Goal: Task Accomplishment & Management: Complete application form

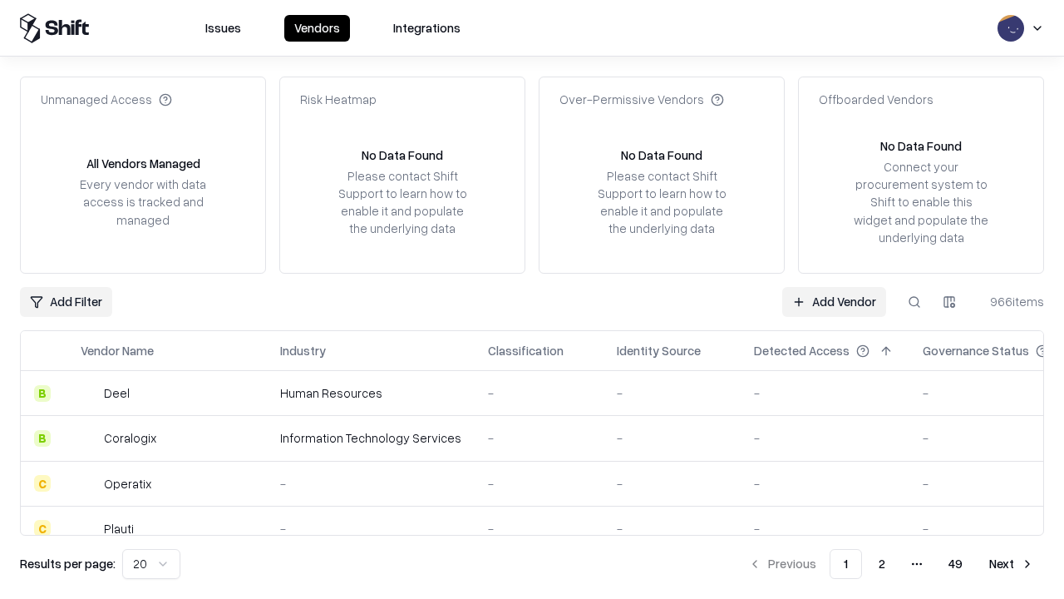
click at [834, 301] on link "Add Vendor" at bounding box center [834, 302] width 104 height 30
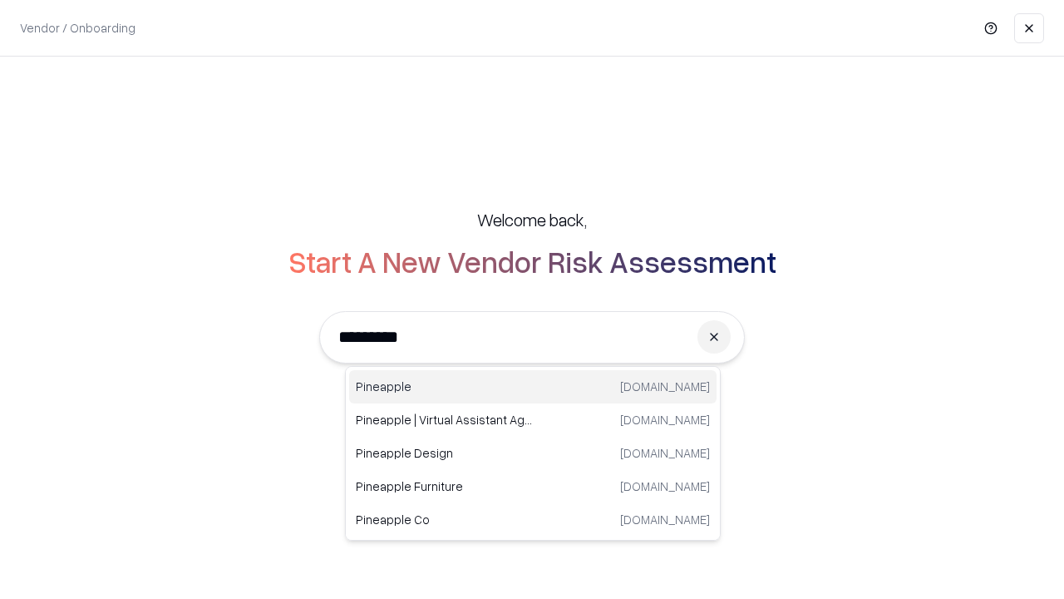
click at [533, 387] on div "Pineapple [DOMAIN_NAME]" at bounding box center [532, 386] width 367 height 33
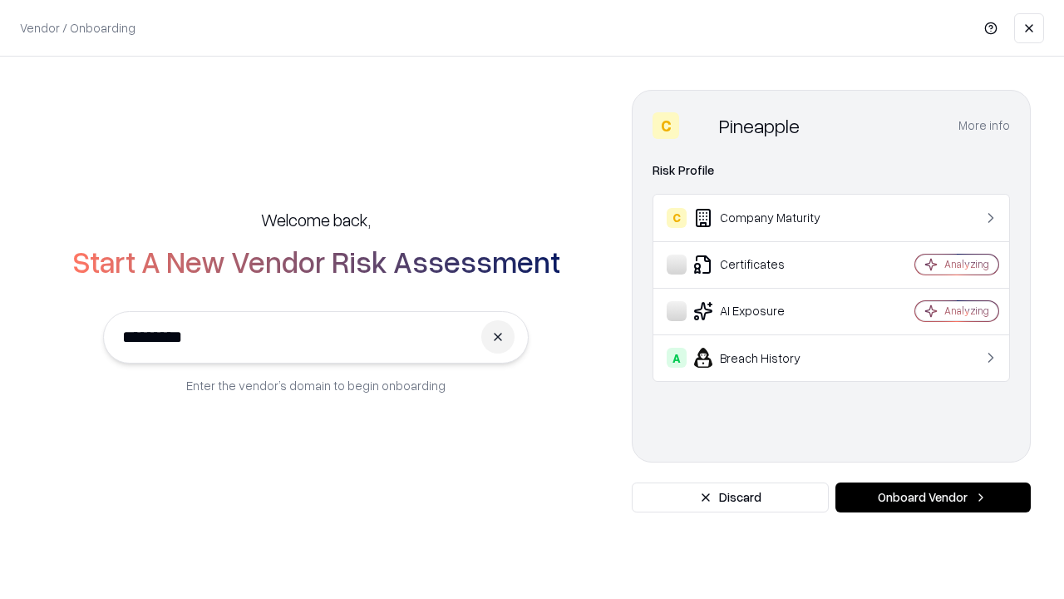
type input "*********"
click at [933, 497] on button "Onboard Vendor" at bounding box center [933, 497] width 195 height 30
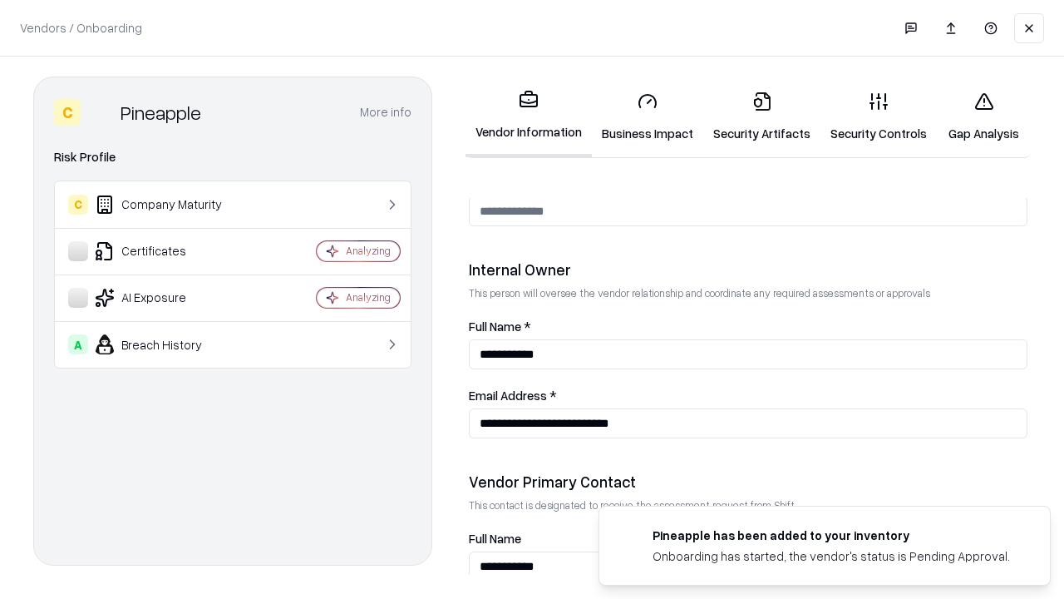
scroll to position [861, 0]
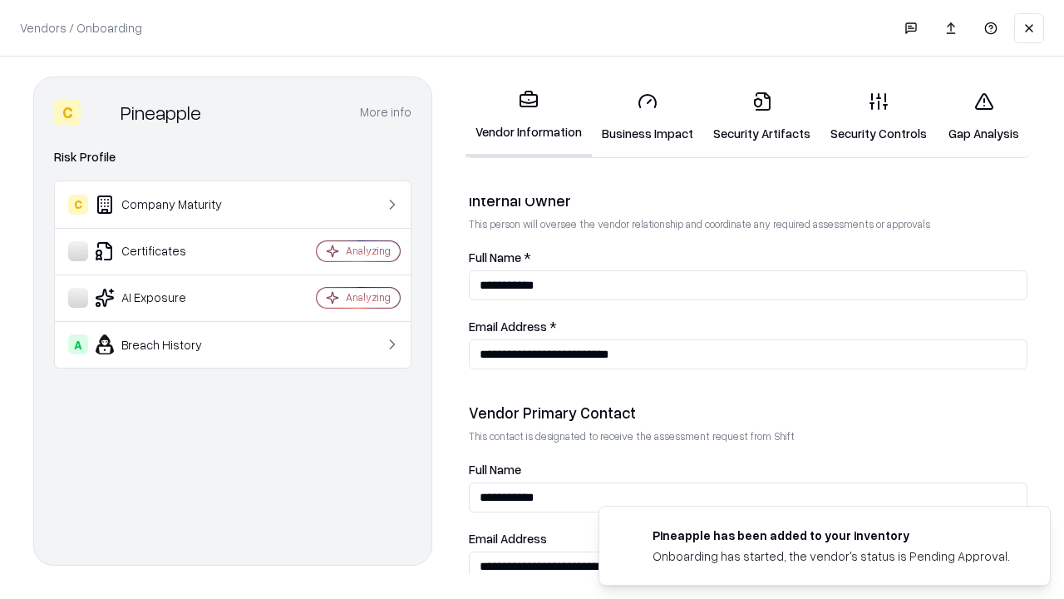
click at [648, 116] on link "Business Impact" at bounding box center [647, 116] width 111 height 77
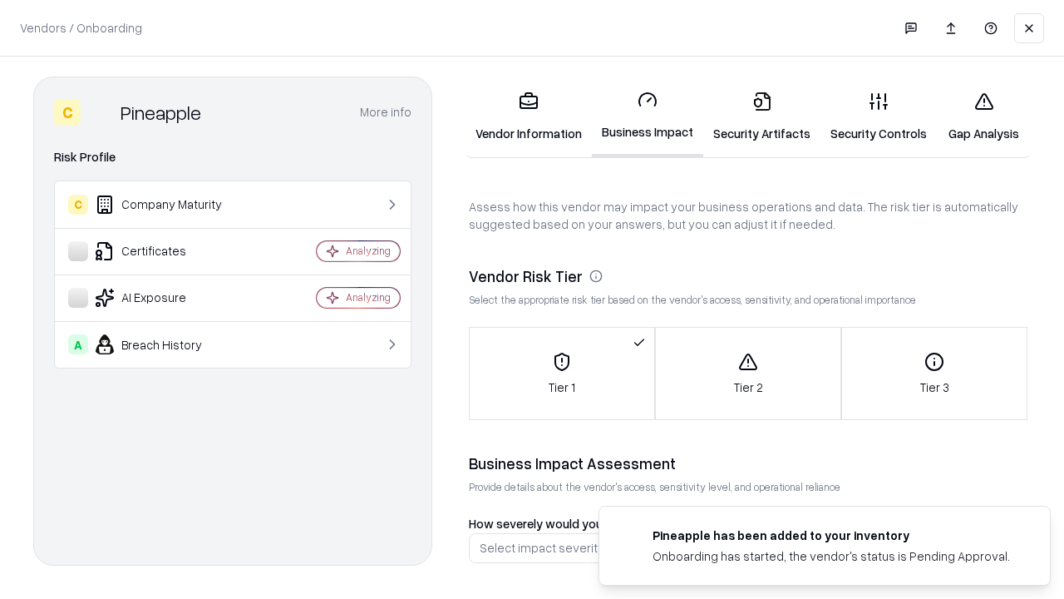
click at [762, 116] on link "Security Artifacts" at bounding box center [761, 116] width 117 height 77
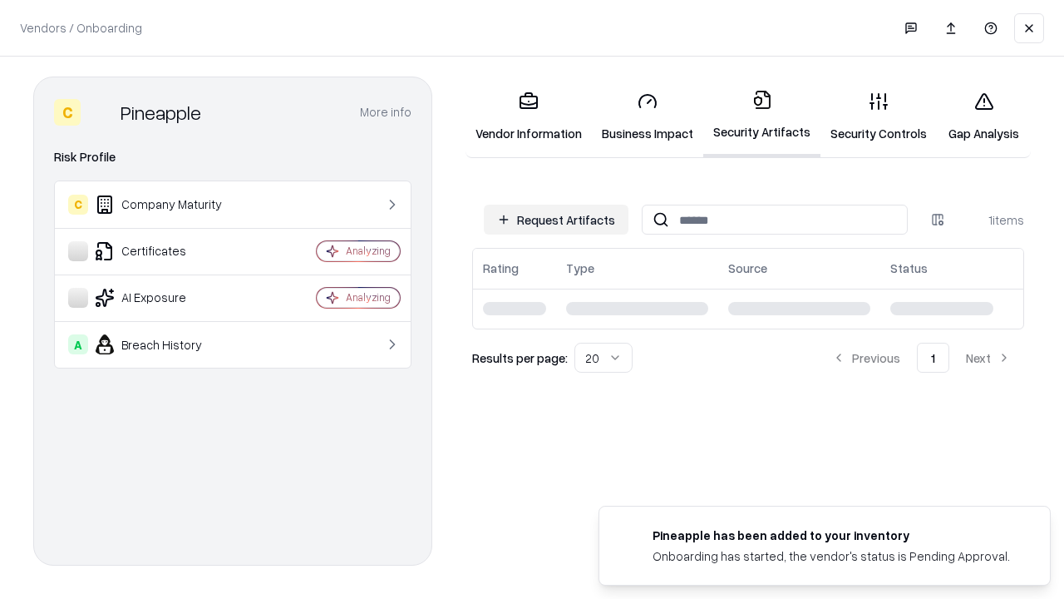
click at [556, 219] on button "Request Artifacts" at bounding box center [556, 220] width 145 height 30
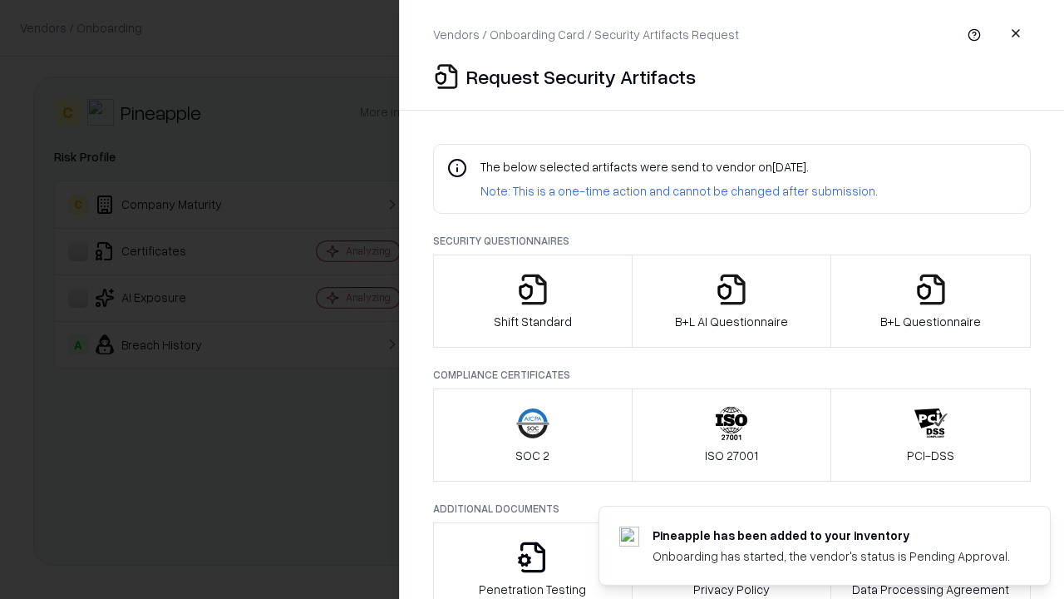
click at [532, 301] on icon "button" at bounding box center [532, 289] width 33 height 33
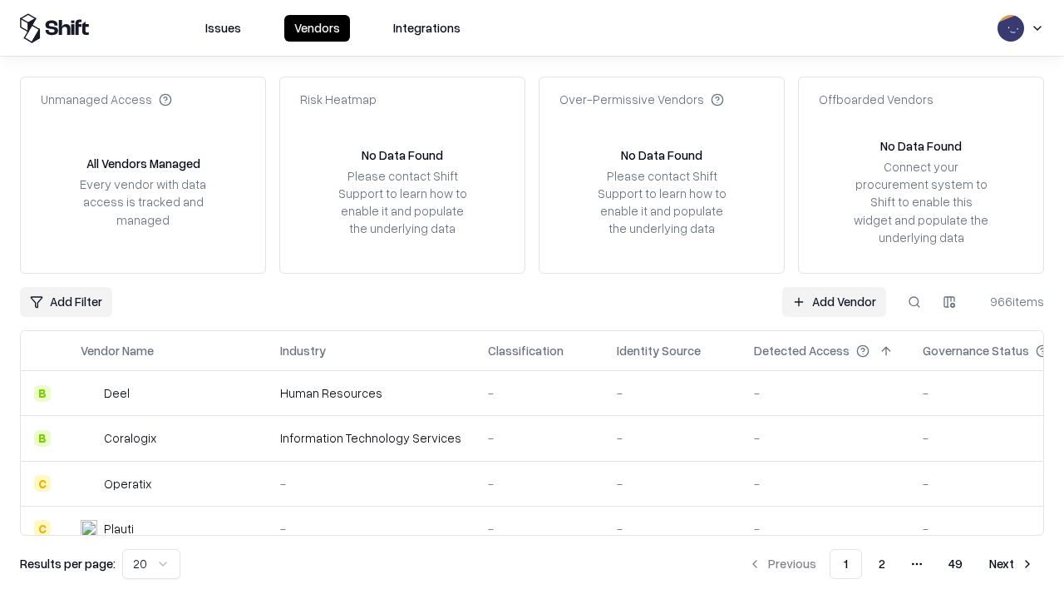
click at [834, 301] on link "Add Vendor" at bounding box center [834, 302] width 104 height 30
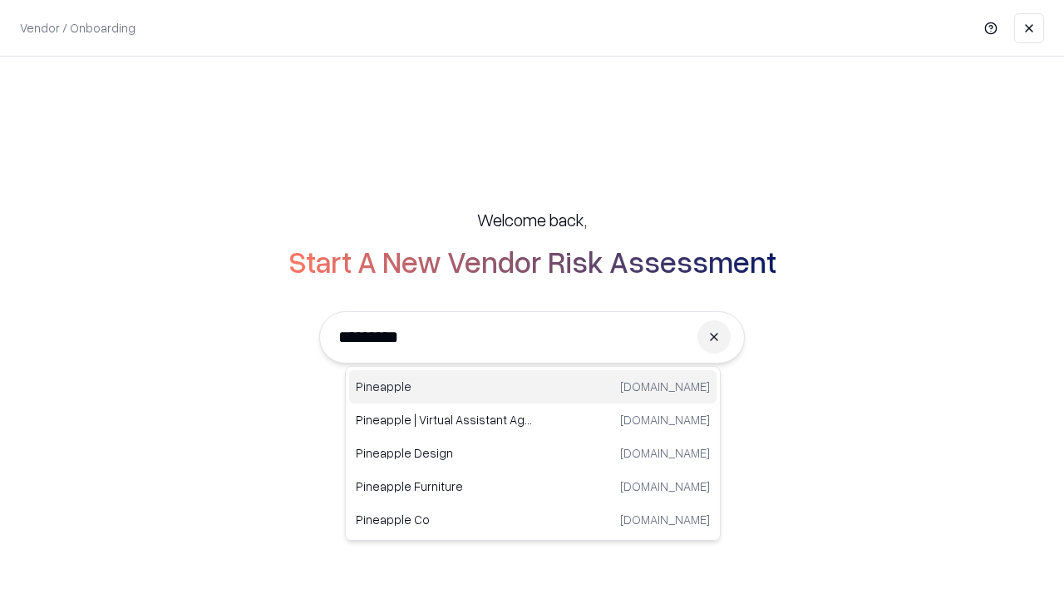
click at [533, 387] on div "Pineapple [DOMAIN_NAME]" at bounding box center [532, 386] width 367 height 33
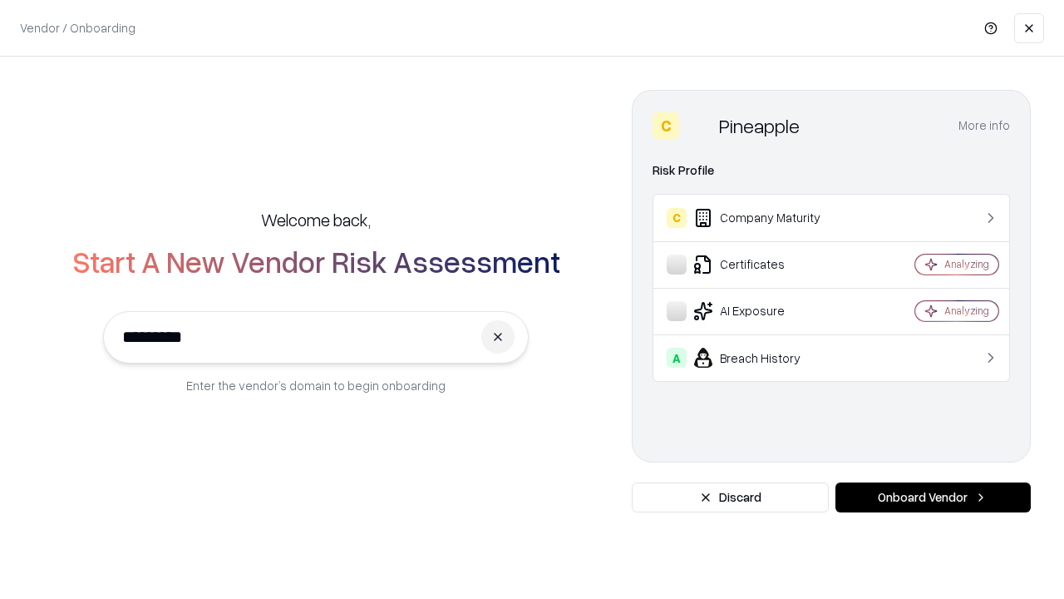
type input "*********"
click at [933, 497] on button "Onboard Vendor" at bounding box center [933, 497] width 195 height 30
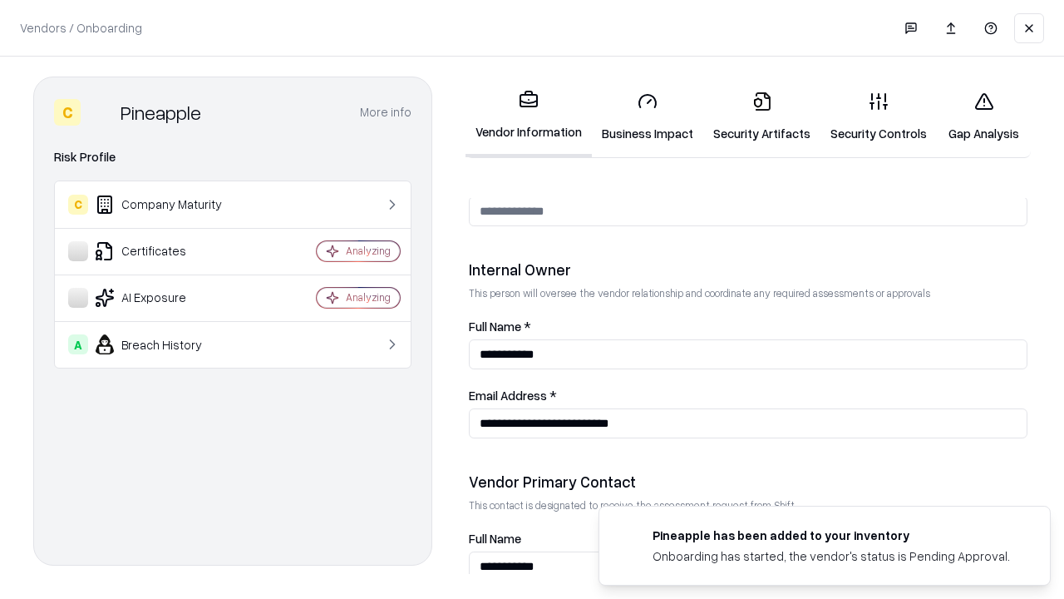
scroll to position [861, 0]
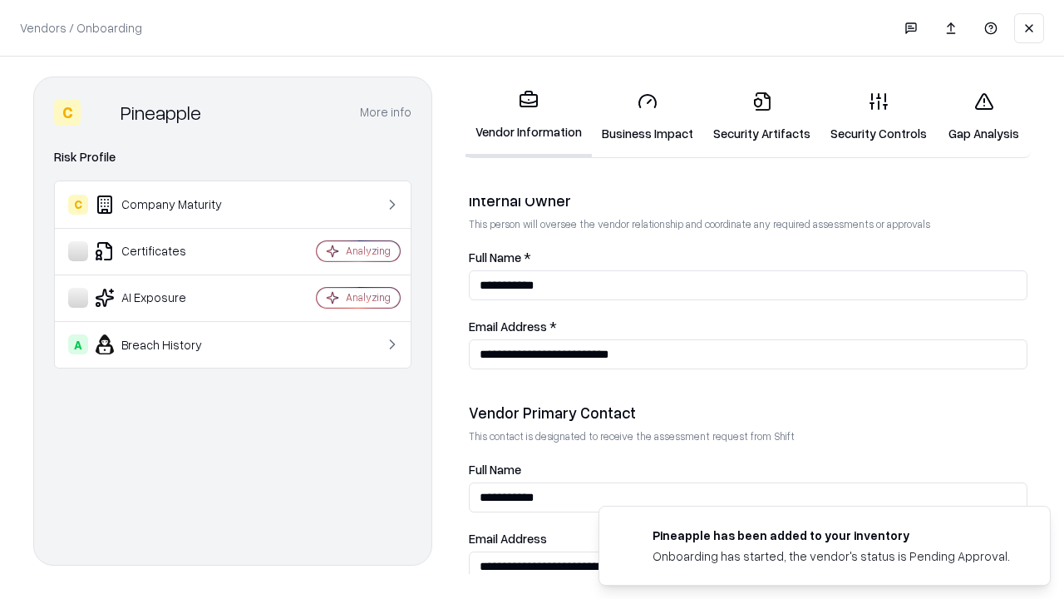
click at [984, 116] on link "Gap Analysis" at bounding box center [984, 116] width 94 height 77
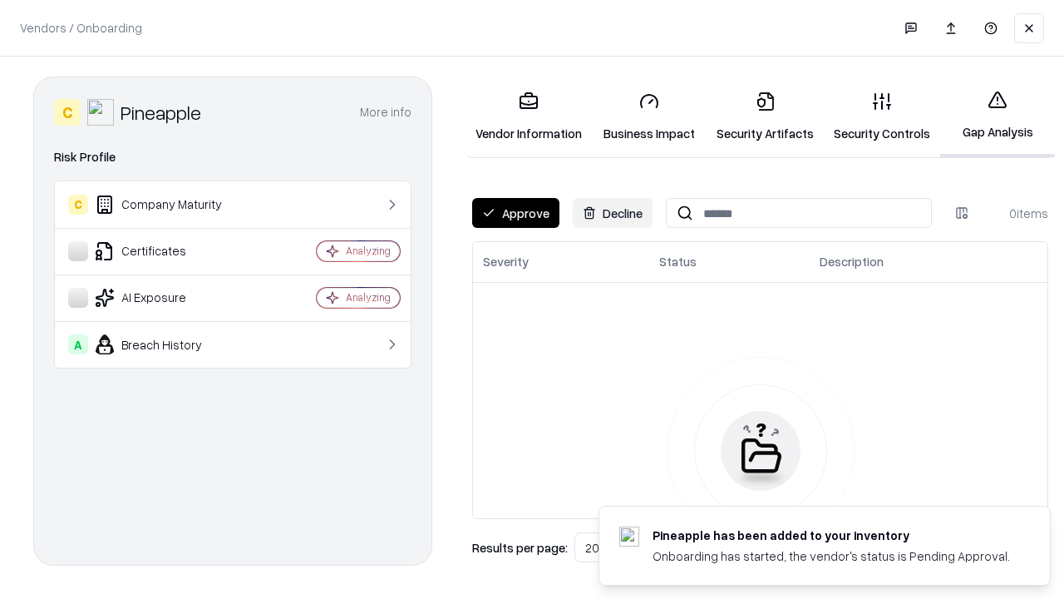
click at [515, 213] on button "Approve" at bounding box center [515, 213] width 87 height 30
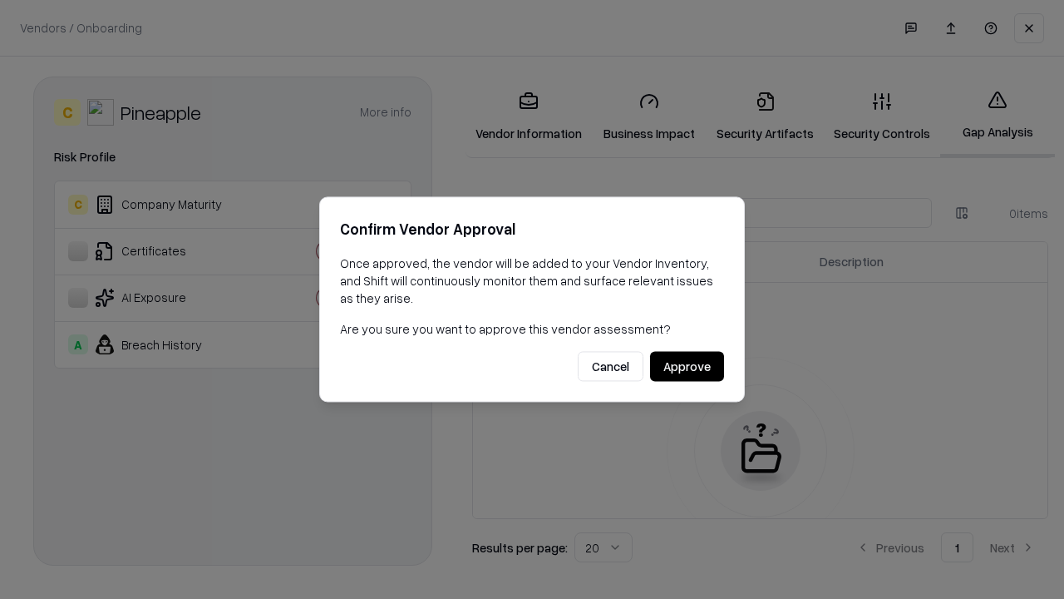
click at [687, 366] on button "Approve" at bounding box center [687, 367] width 74 height 30
